Goal: Task Accomplishment & Management: Use online tool/utility

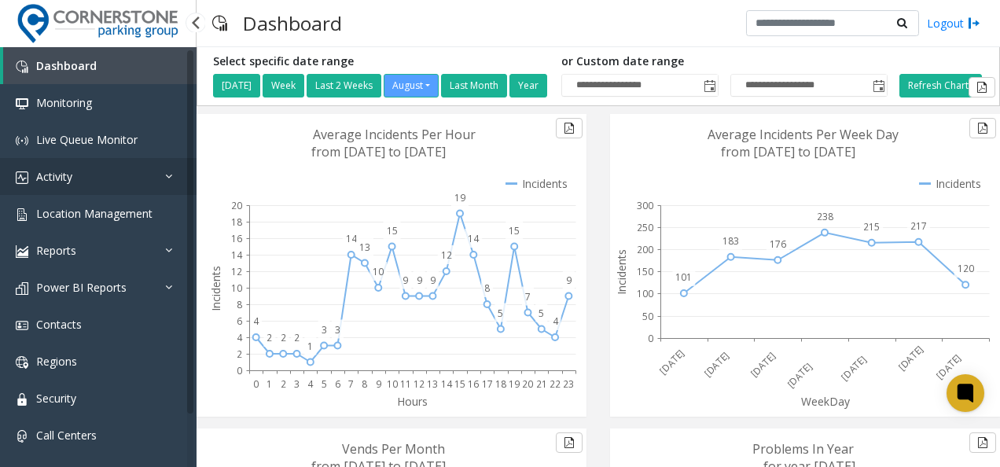
click at [82, 178] on link "Activity" at bounding box center [98, 176] width 196 height 37
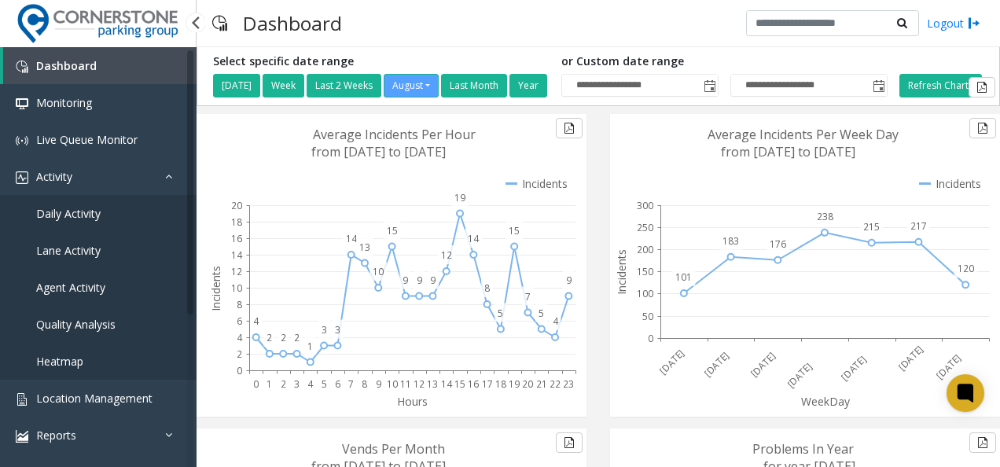
click at [79, 211] on span "Daily Activity" at bounding box center [68, 213] width 64 height 15
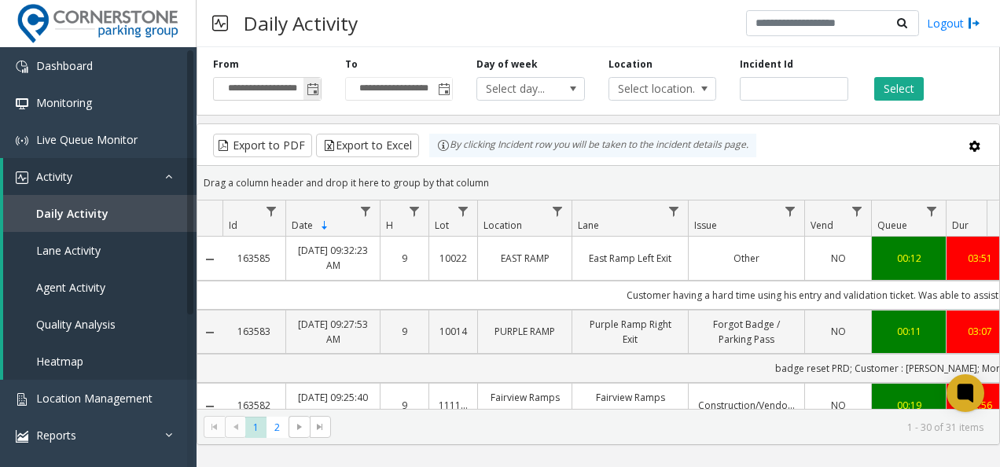
click at [311, 88] on span "Toggle popup" at bounding box center [312, 89] width 13 height 13
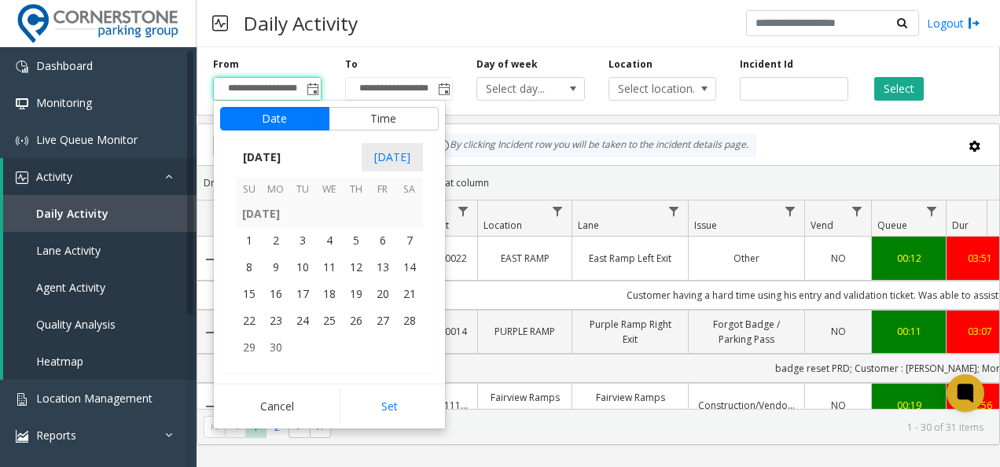
scroll to position [281439, 0]
click at [248, 234] on span "1" at bounding box center [249, 239] width 27 height 27
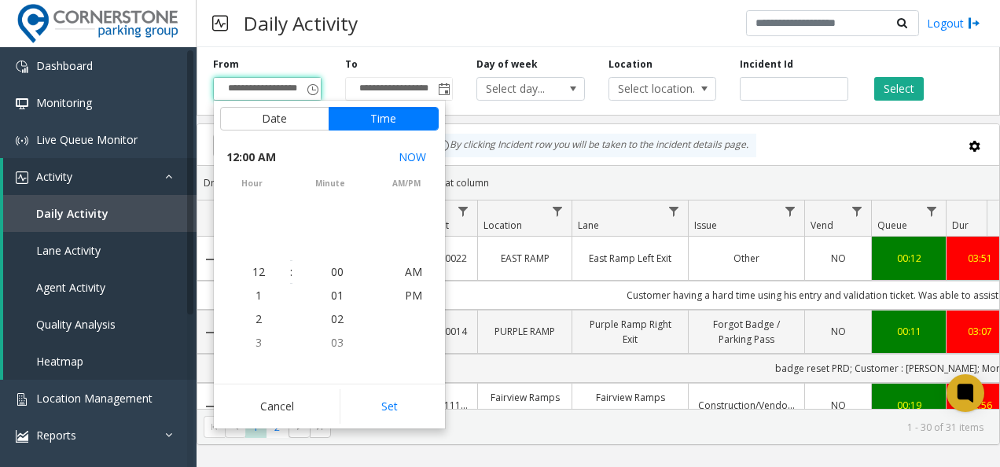
scroll to position [281464, 0]
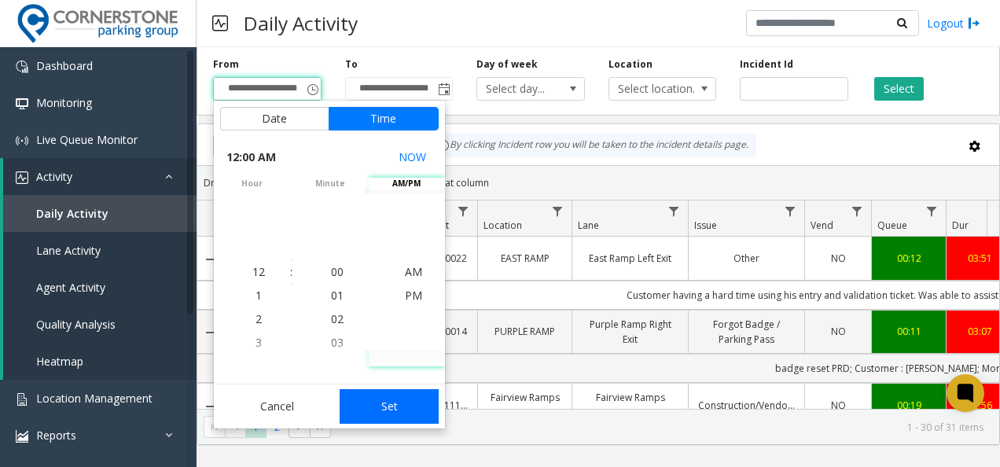
click at [396, 407] on button "Set" at bounding box center [388, 406] width 99 height 35
type input "**********"
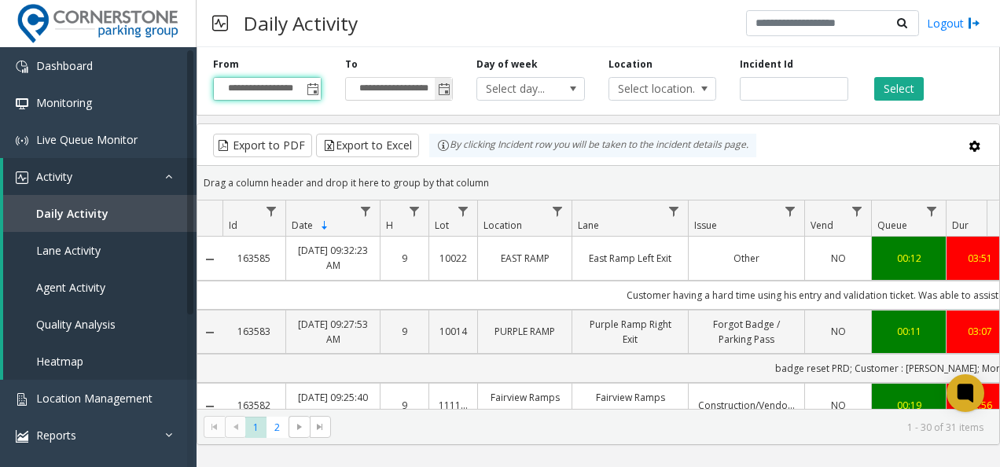
click at [440, 90] on span "Toggle popup" at bounding box center [444, 89] width 13 height 13
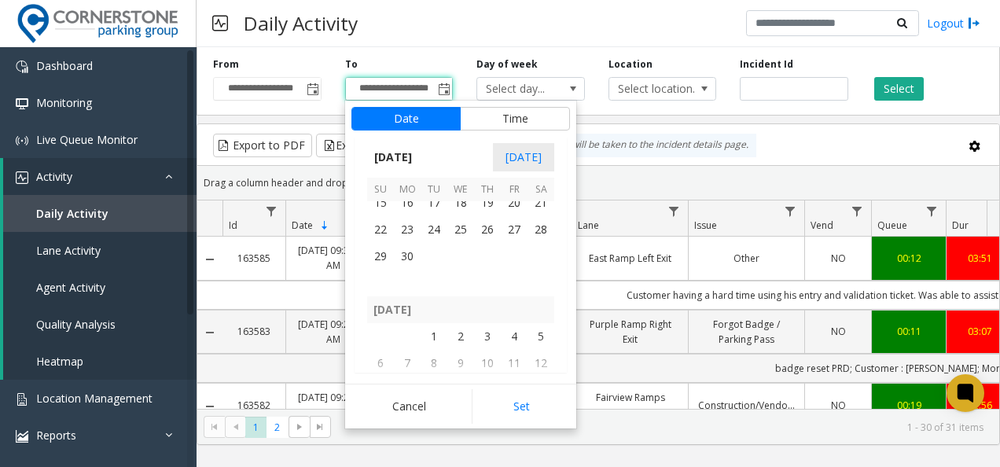
scroll to position [281528, 0]
click at [405, 257] on span "30" at bounding box center [407, 257] width 27 height 27
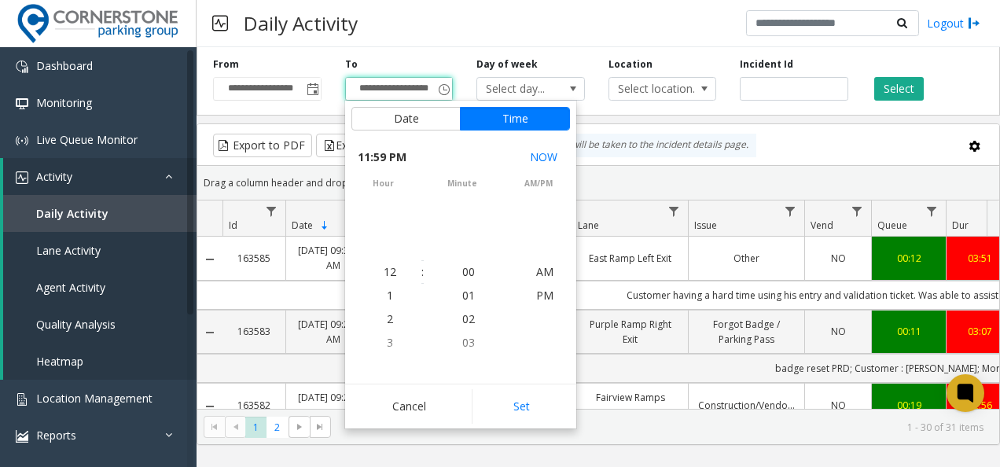
scroll to position [24, 0]
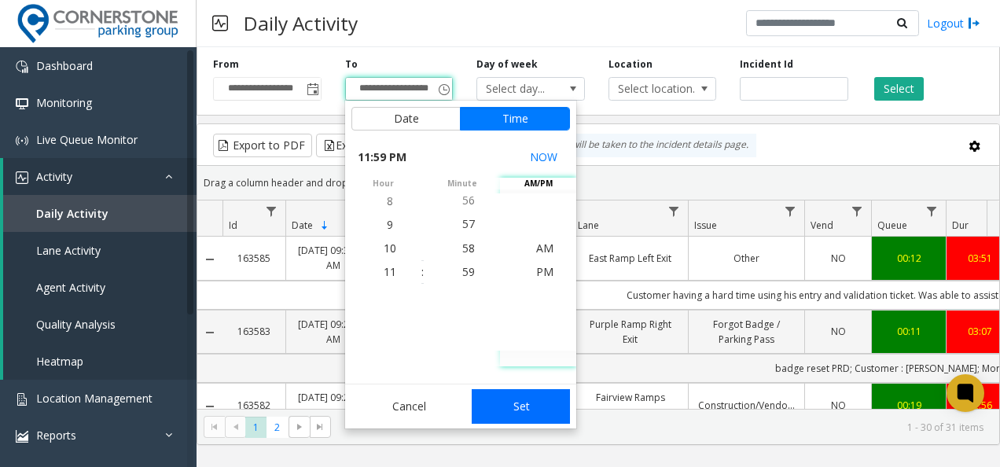
click at [534, 400] on button "Set" at bounding box center [520, 406] width 99 height 35
type input "**********"
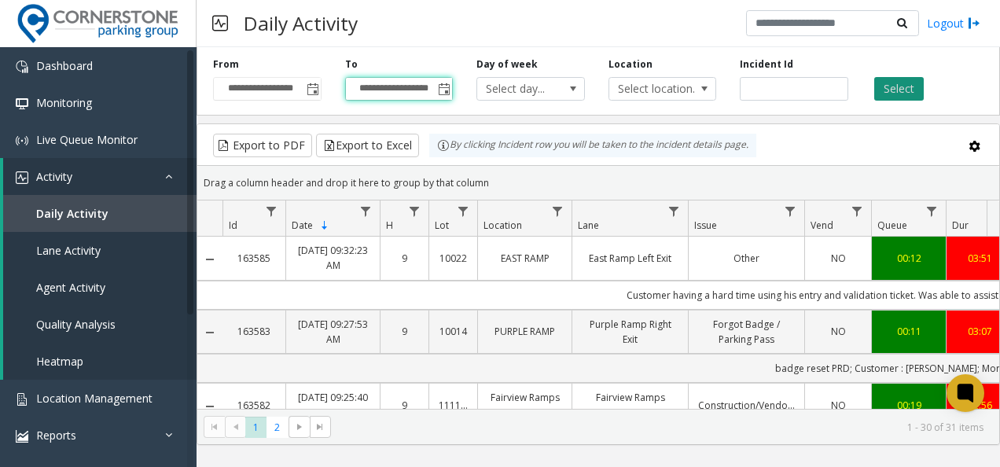
scroll to position [0, 0]
click at [908, 91] on button "Select" at bounding box center [899, 89] width 50 height 24
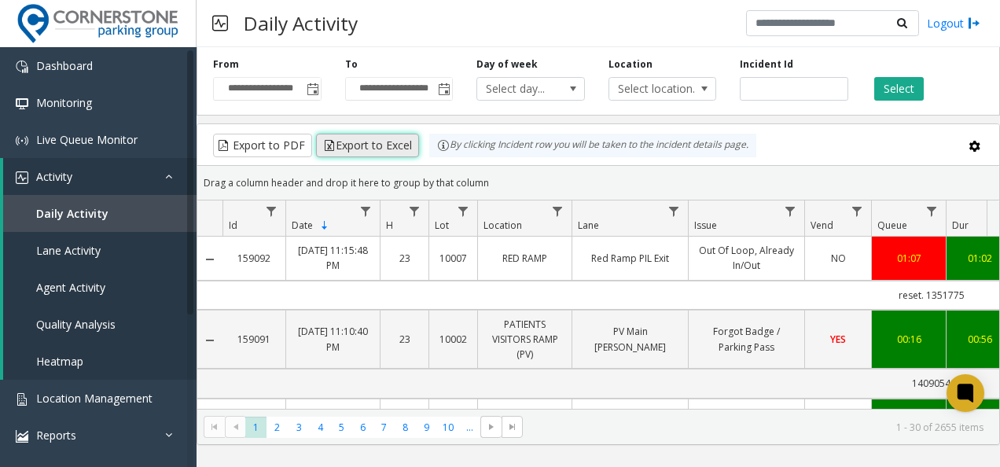
click at [341, 145] on button "Export to Excel" at bounding box center [367, 146] width 103 height 24
click at [310, 87] on span "Toggle popup" at bounding box center [312, 89] width 13 height 13
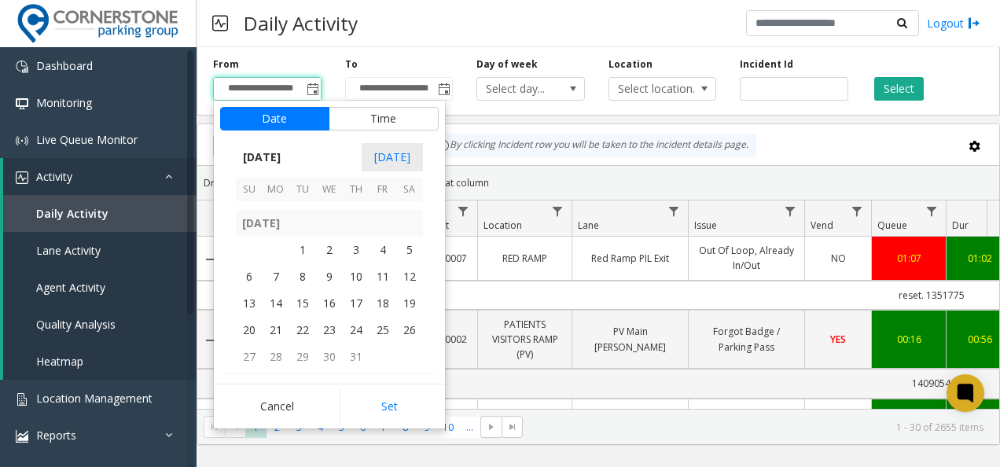
scroll to position [281616, 0]
click at [303, 244] on span "1" at bounding box center [302, 249] width 27 height 27
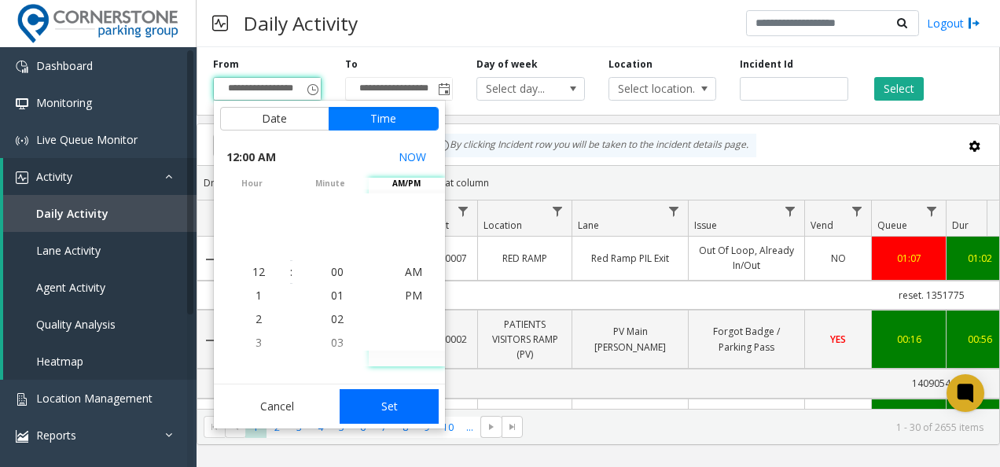
click at [400, 411] on button "Set" at bounding box center [388, 406] width 99 height 35
type input "**********"
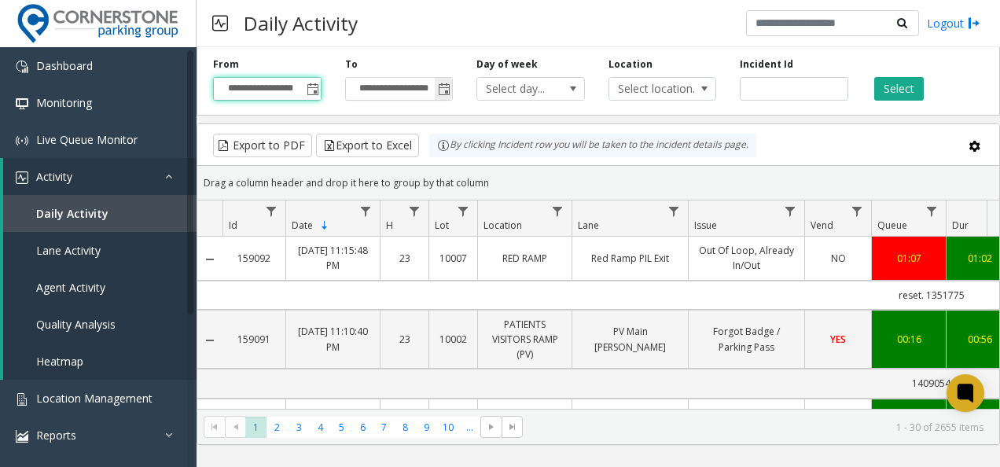
click at [442, 90] on span "Toggle popup" at bounding box center [444, 89] width 13 height 13
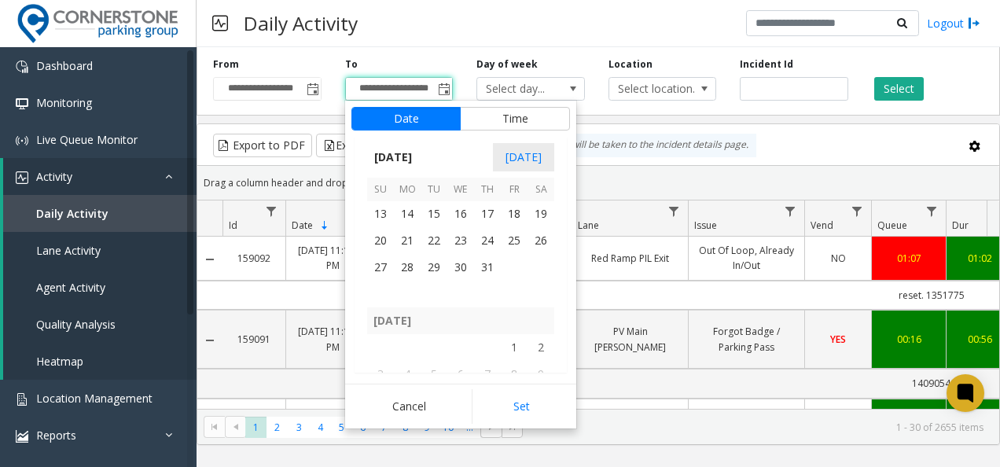
scroll to position [281670, 0]
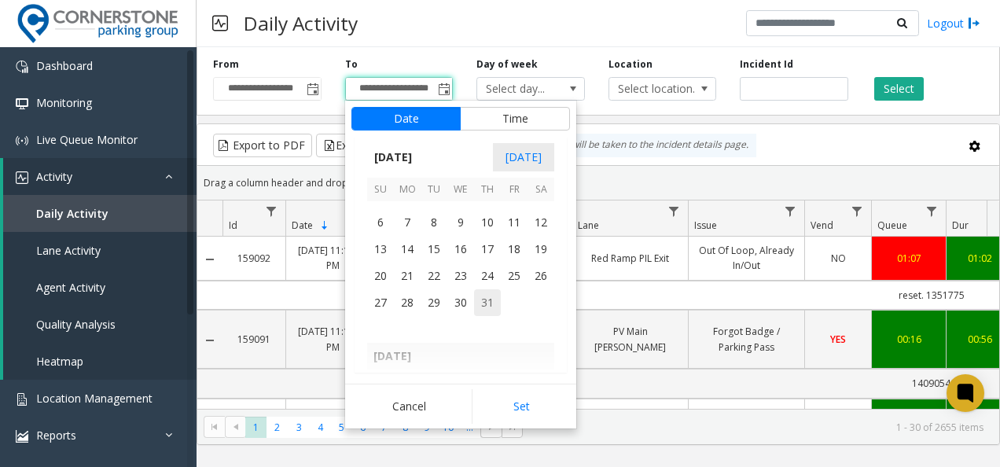
click at [485, 307] on span "31" at bounding box center [487, 302] width 27 height 27
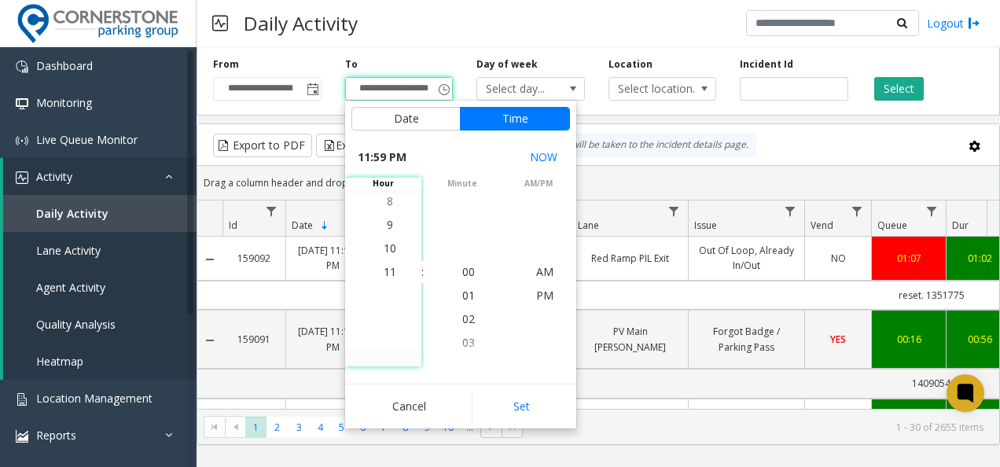
scroll to position [24, 0]
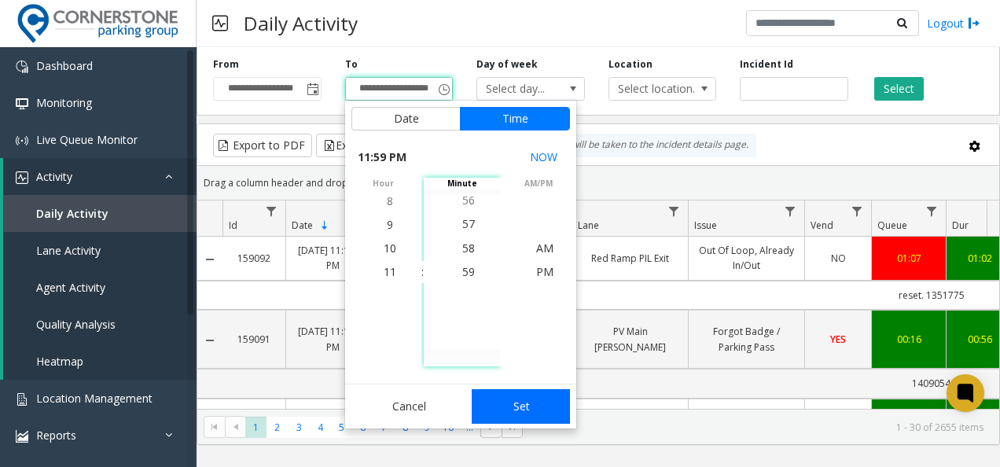
click at [501, 409] on button "Set" at bounding box center [520, 406] width 99 height 35
type input "**********"
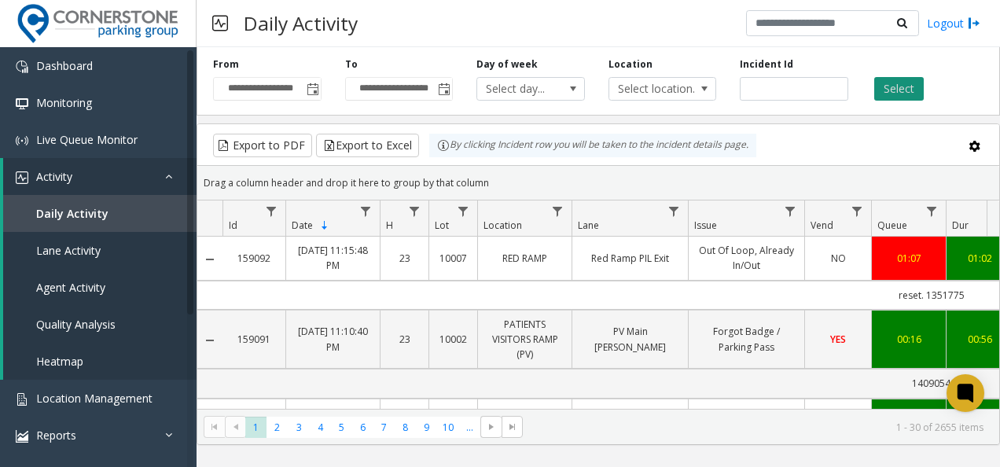
scroll to position [0, 0]
click at [886, 79] on button "Select" at bounding box center [899, 89] width 50 height 24
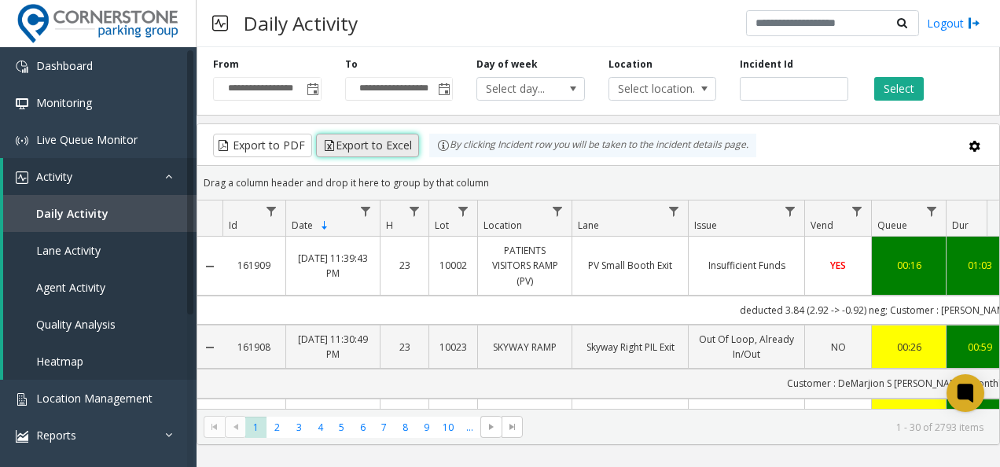
click at [387, 142] on button "Export to Excel" at bounding box center [367, 146] width 103 height 24
